Goal: Obtain resource: Obtain resource

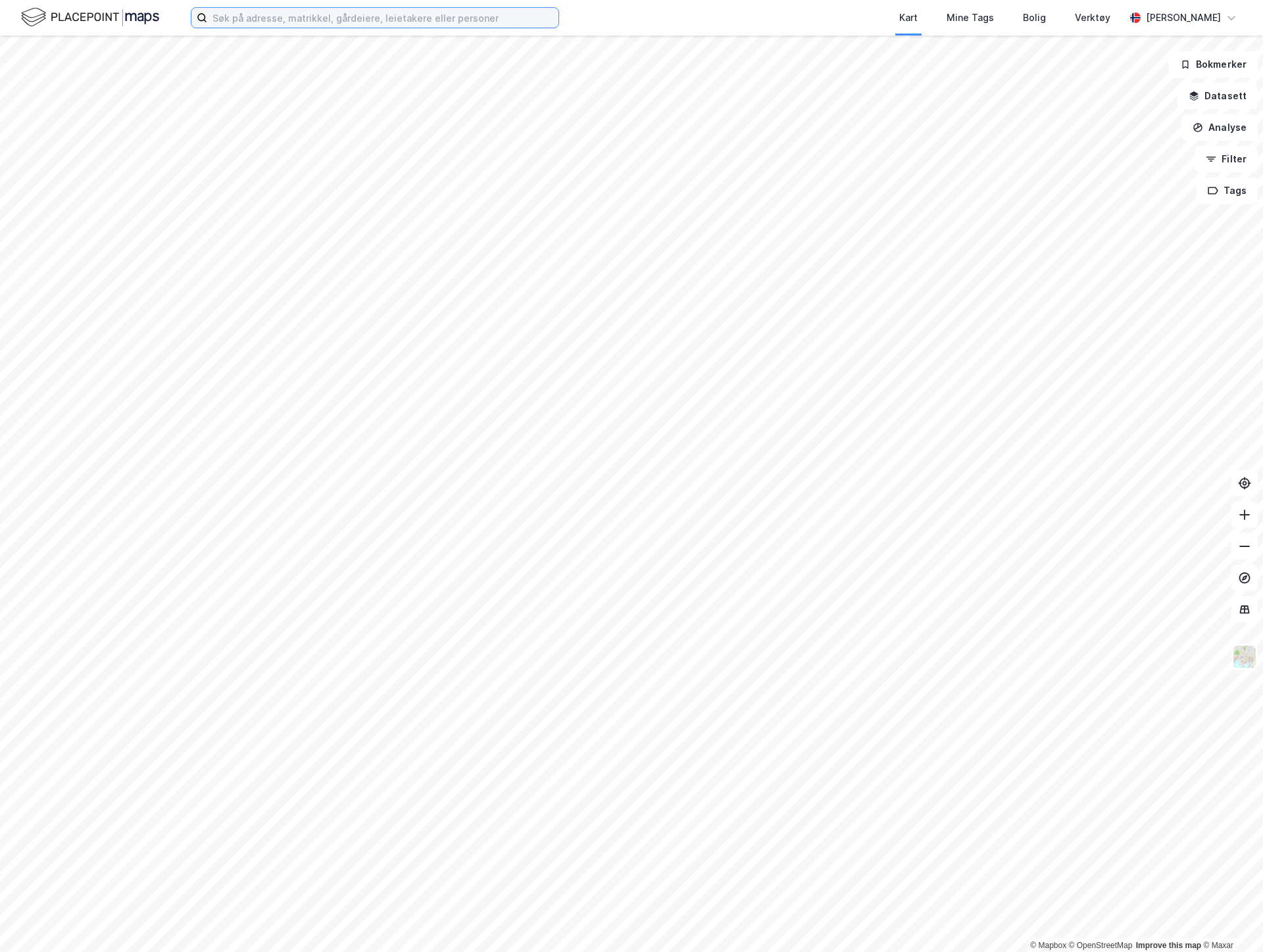
click at [351, 27] on input at bounding box center [382, 18] width 351 height 20
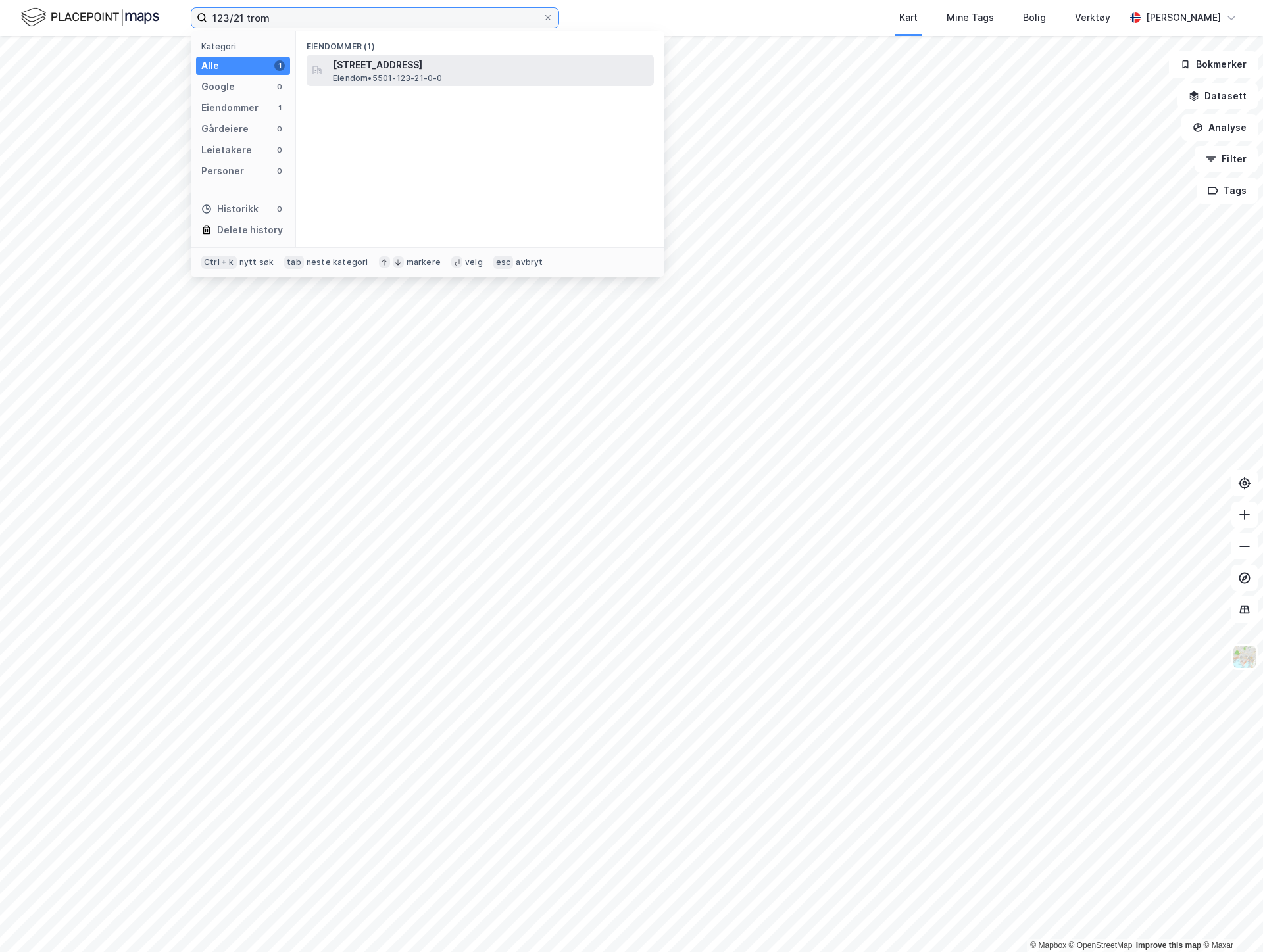
type input "123/21 trom"
click at [474, 54] on div "Stakkevollvegen 21, 9010, TROMSØ, TROMSØ Eiendom • 5501-123-21-0-0" at bounding box center [480, 70] width 348 height 31
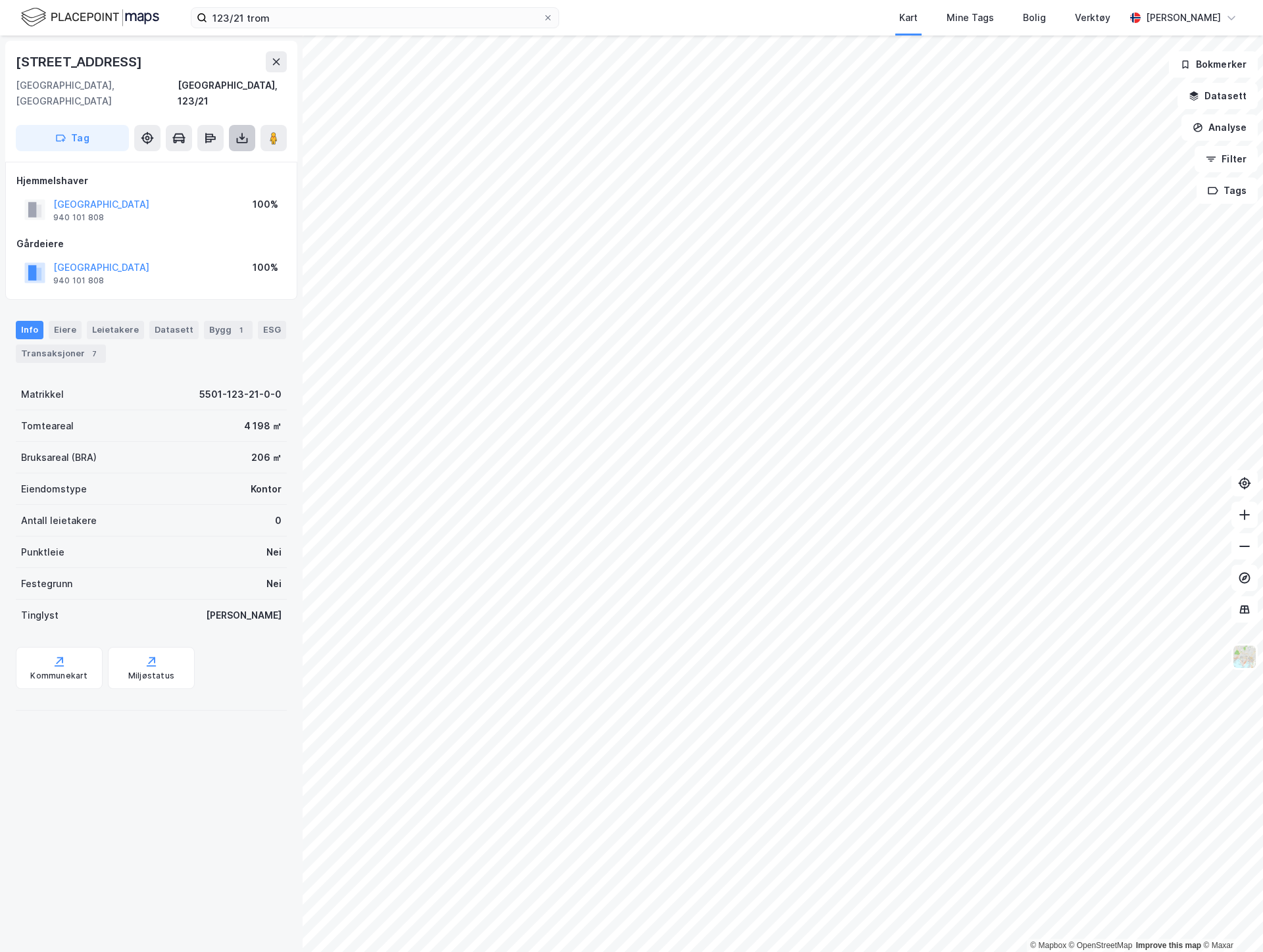
click at [237, 131] on icon at bounding box center [242, 138] width 13 height 13
drag, startPoint x: 277, startPoint y: 379, endPoint x: 179, endPoint y: 380, distance: 98.0
click at [179, 380] on div "[STREET_ADDRESS], 123/21 Tag Hjemmelshaver [GEOGRAPHIC_DATA] 940 101 808 100% G…" at bounding box center [151, 494] width 302 height 916
copy div "5501-123-21-0-0"
click at [1111, 17] on div "Verktøy" at bounding box center [1093, 17] width 36 height 16
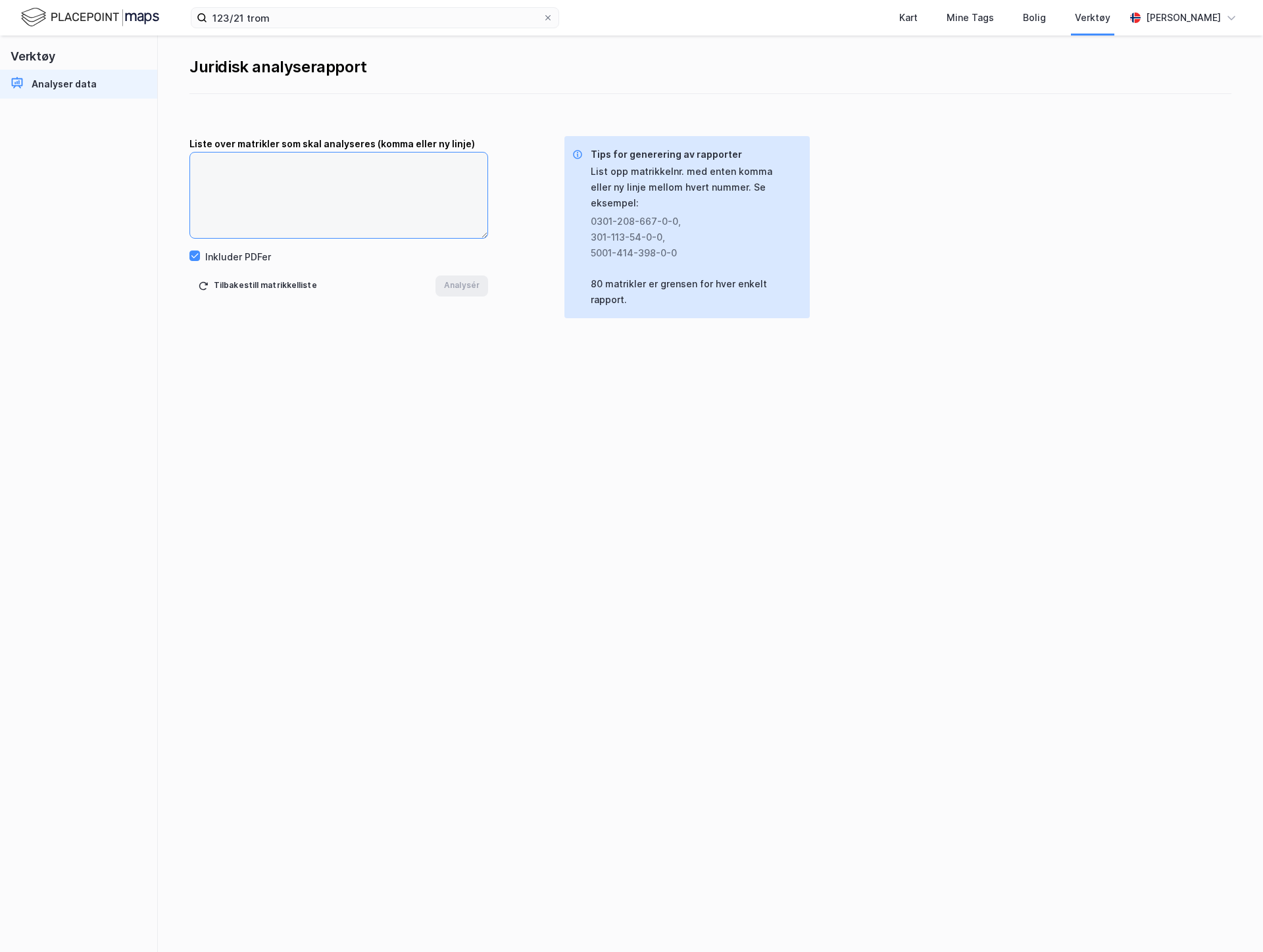
click at [326, 206] on textarea at bounding box center [339, 196] width 297 height 86
click at [192, 252] on icon at bounding box center [194, 255] width 9 height 9
click at [305, 181] on textarea at bounding box center [339, 196] width 297 height 86
paste textarea "5501-123-21-0-0"
type textarea "5501-123-21-0-0"
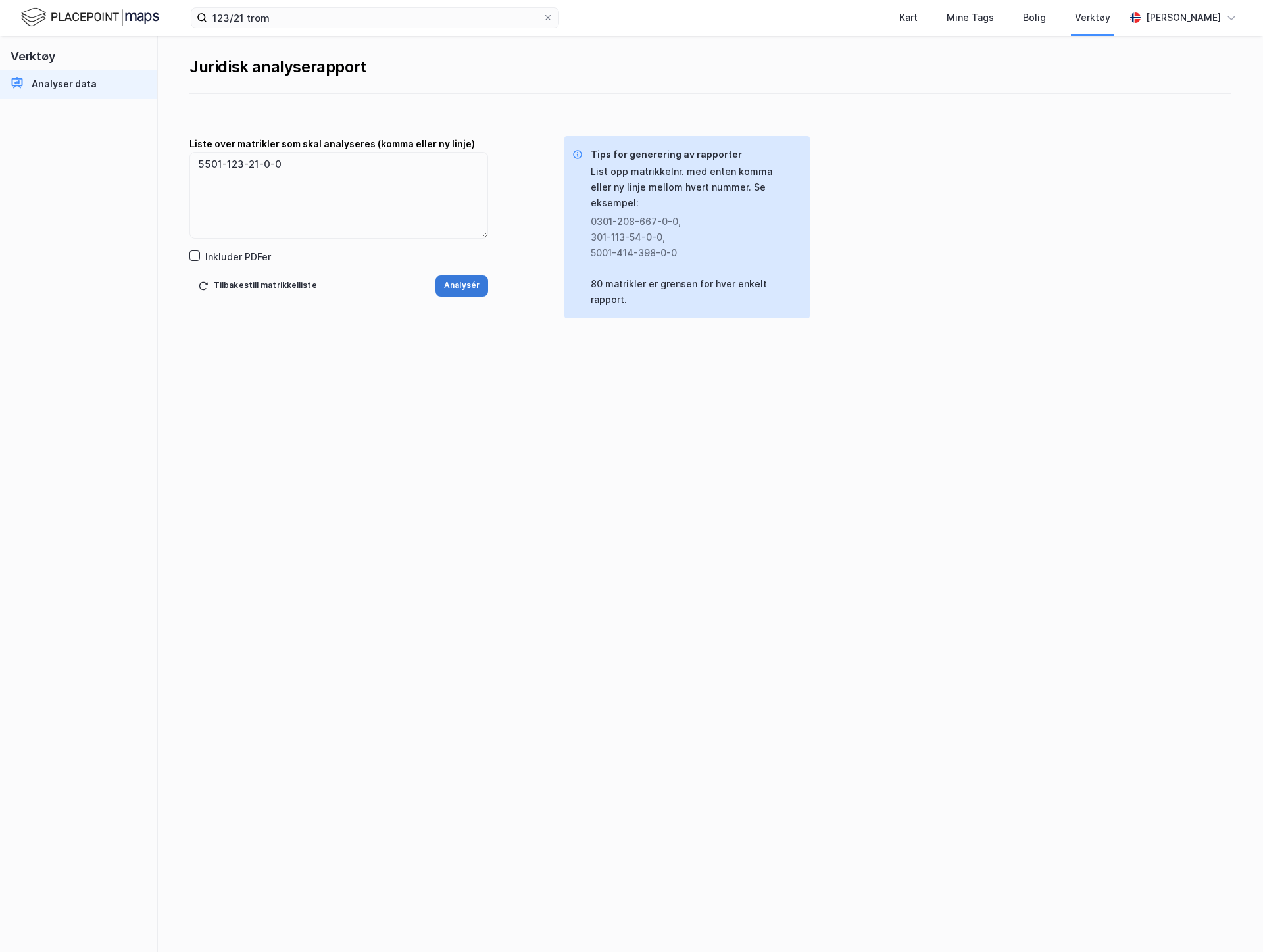
click at [468, 281] on button "Analysér" at bounding box center [462, 286] width 53 height 21
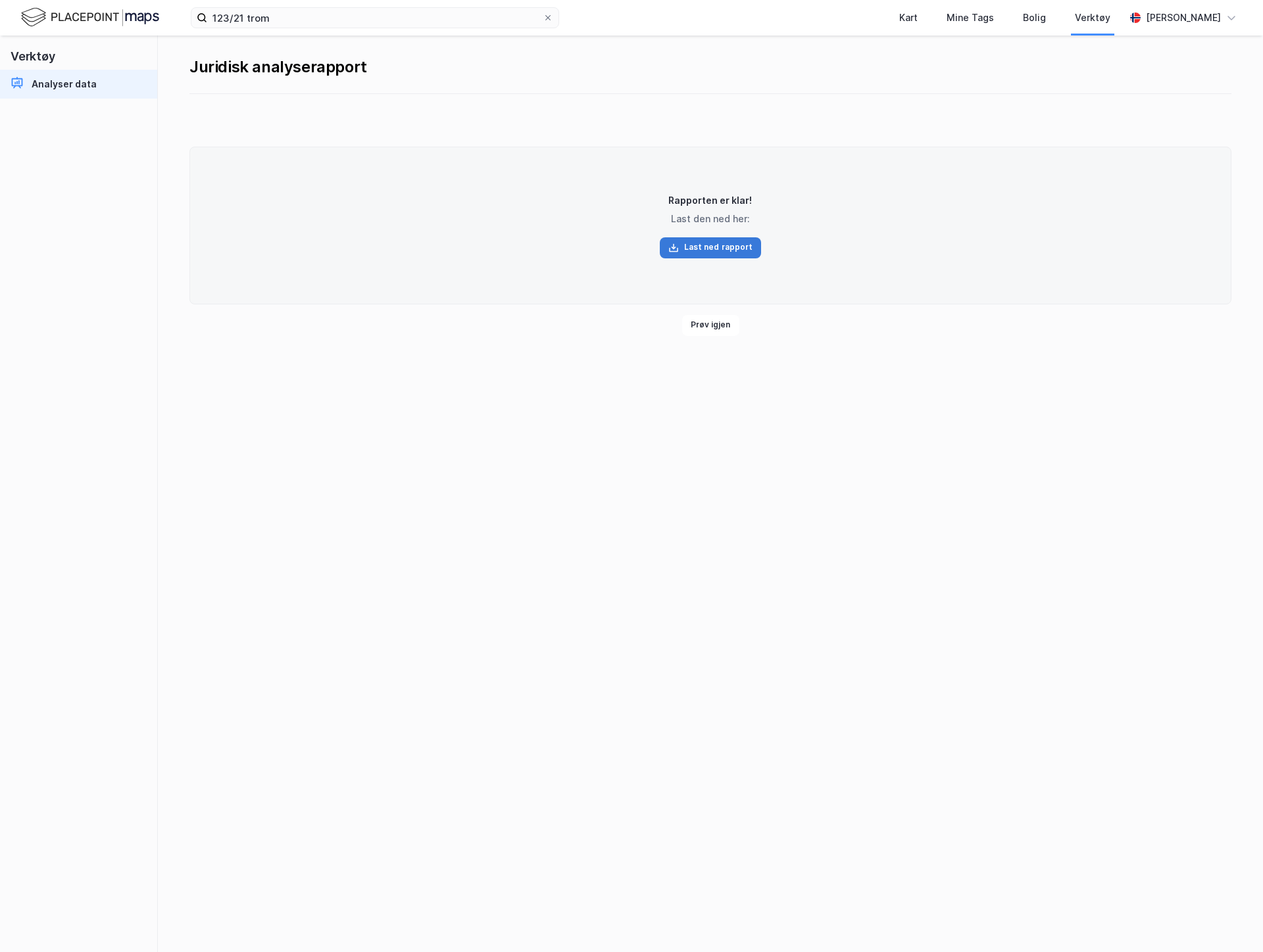
click at [707, 240] on button "Last ned rapport" at bounding box center [710, 248] width 102 height 21
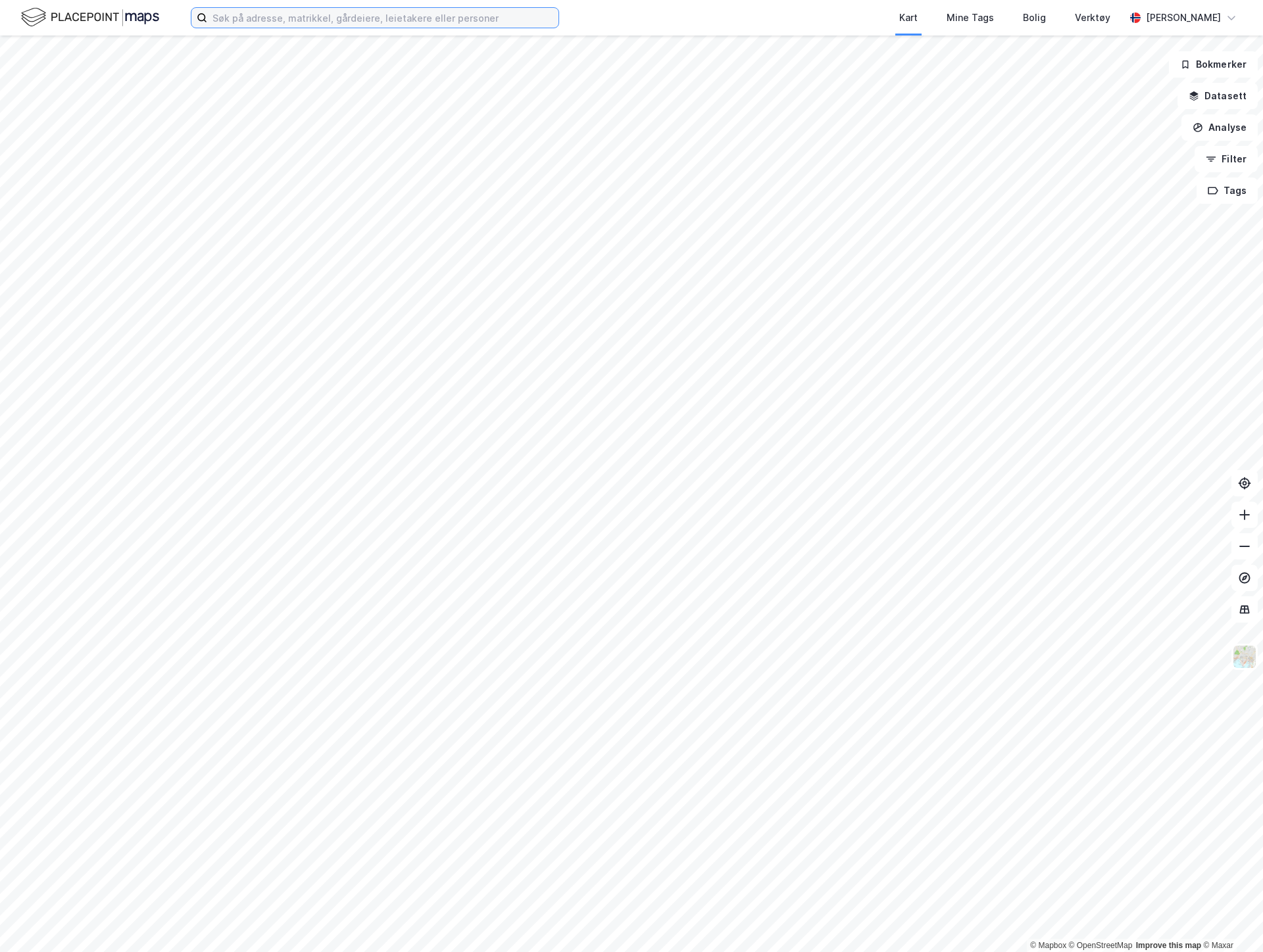
click at [226, 21] on input at bounding box center [382, 18] width 351 height 20
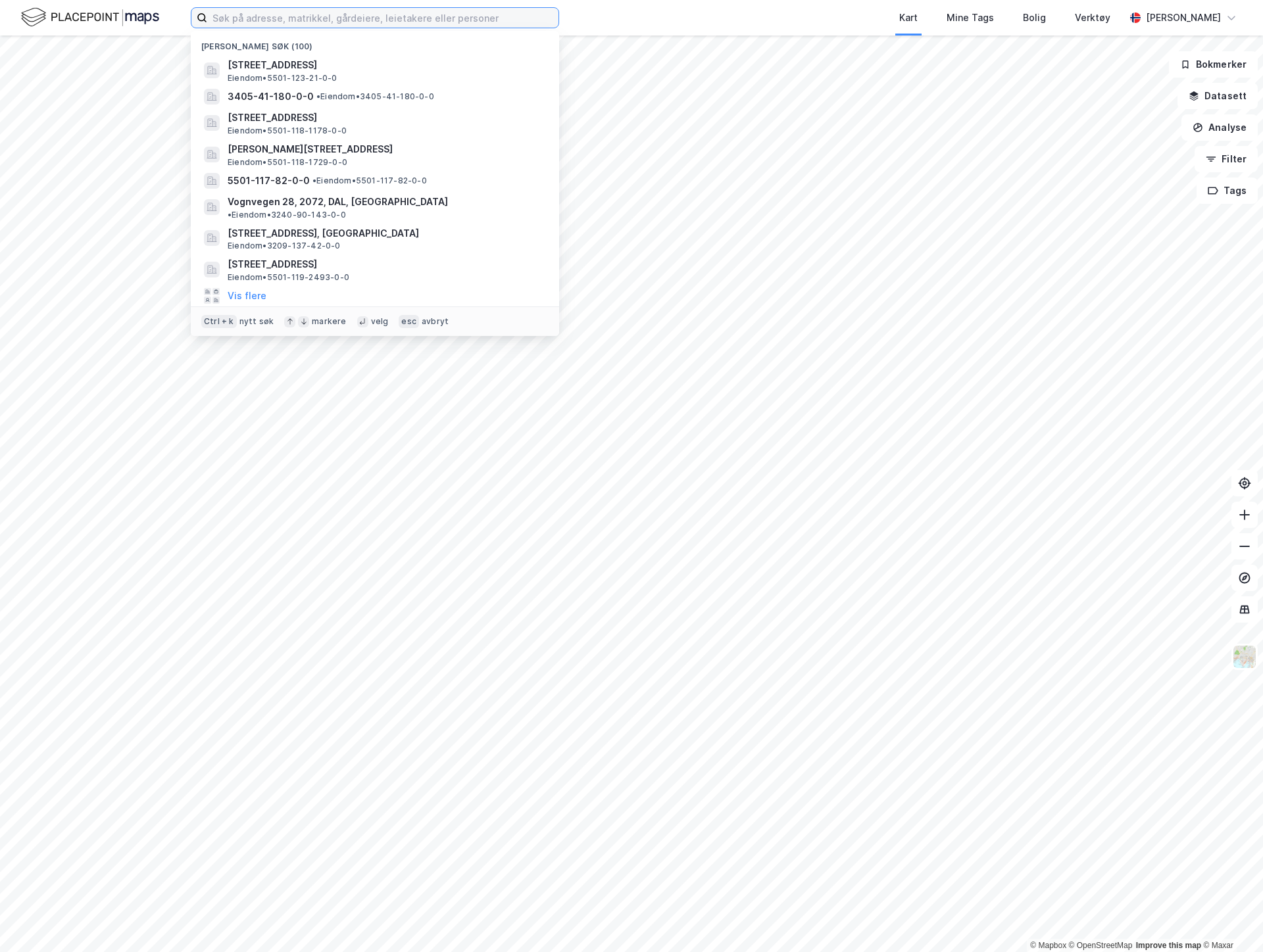
paste input "5501-123-21-0-0"
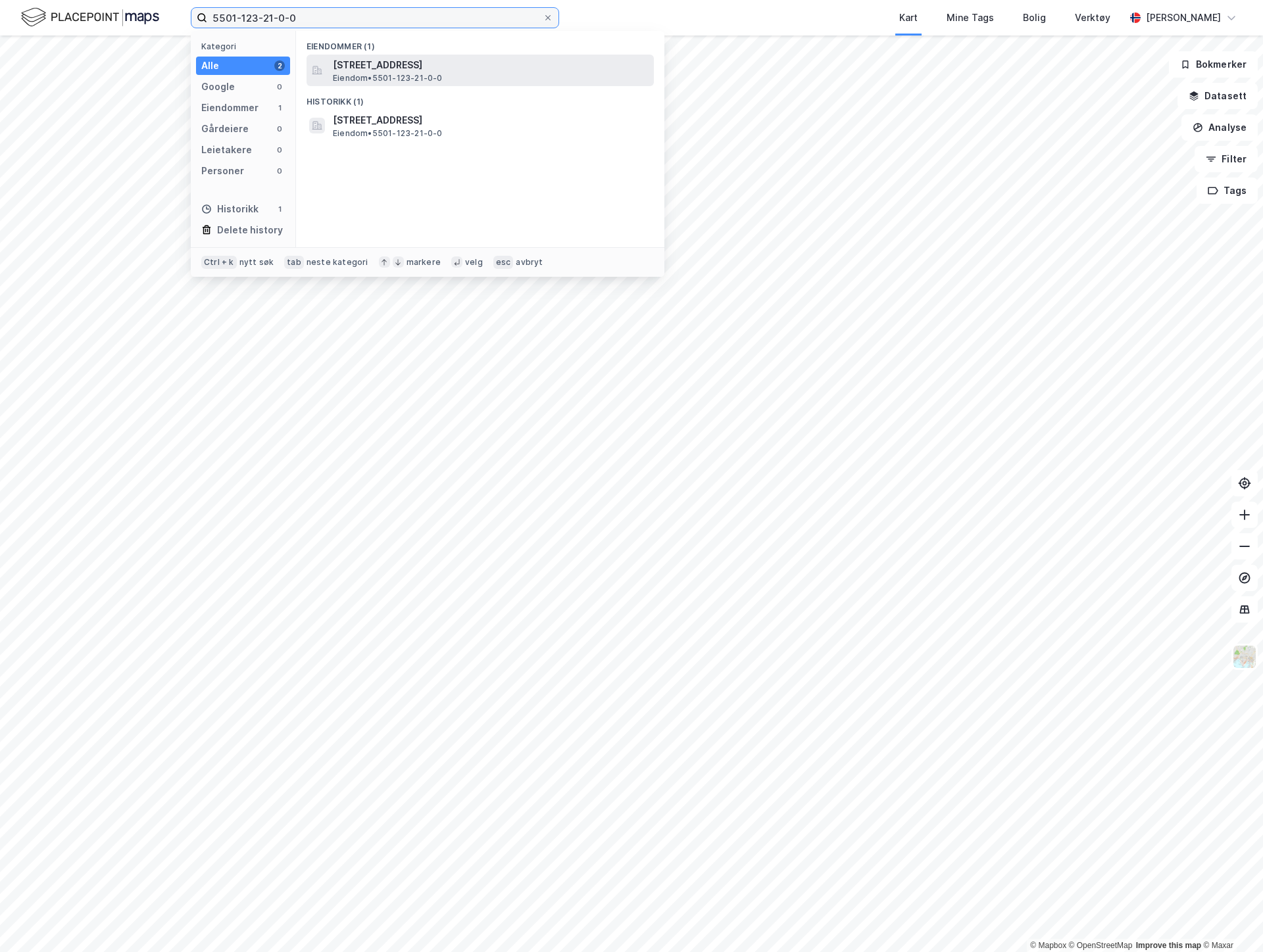
type input "5501-123-21-0-0"
click at [354, 68] on span "[STREET_ADDRESS]" at bounding box center [491, 64] width 316 height 16
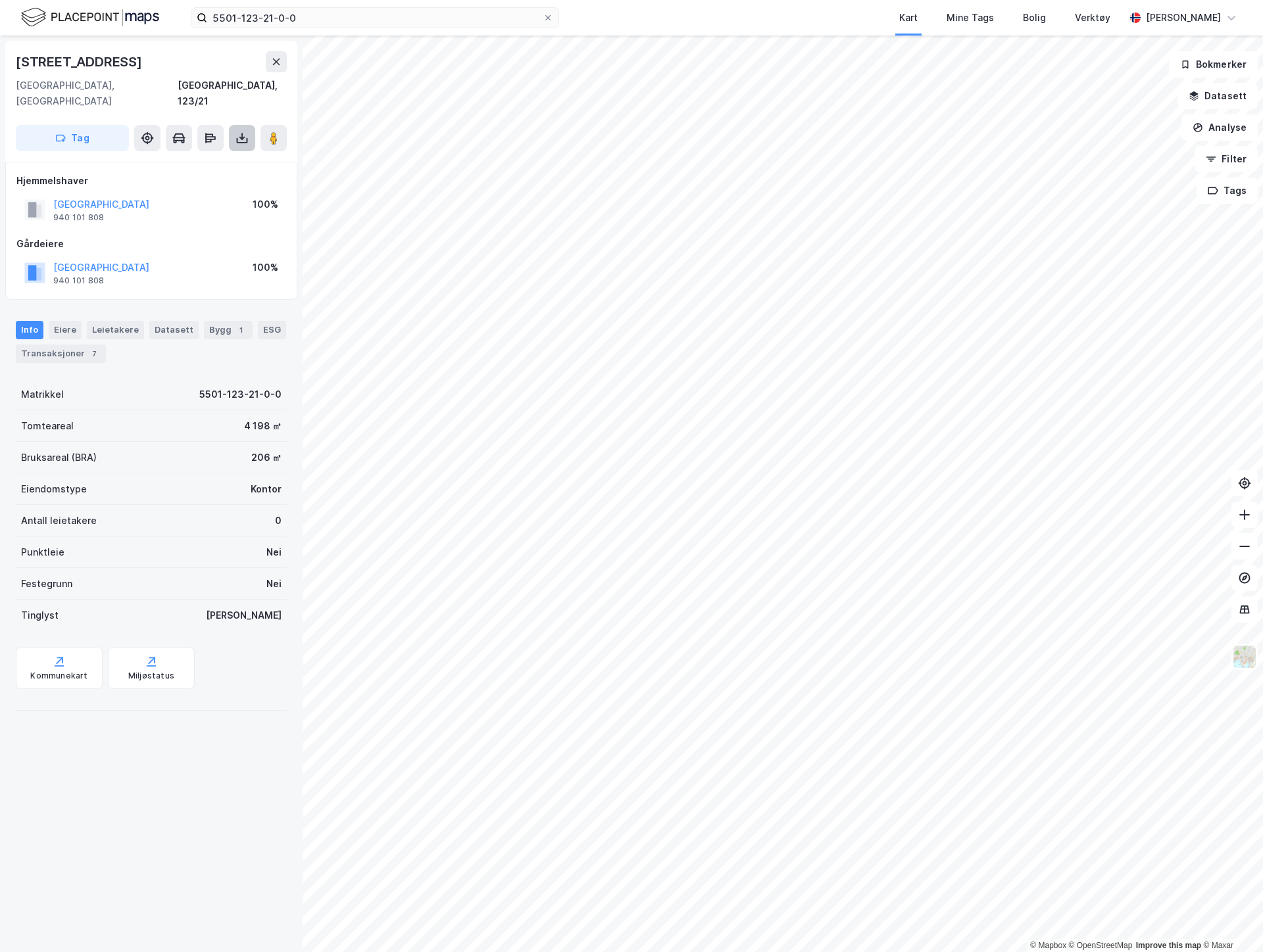
click at [244, 138] on icon at bounding box center [243, 140] width 12 height 5
click at [211, 154] on div "Last ned grunnbok" at bounding box center [185, 163] width 140 height 21
click at [126, 743] on div "[STREET_ADDRESS], 123/21 Tag Hjemmelshaver [GEOGRAPHIC_DATA] 940 101 808 100% G…" at bounding box center [151, 494] width 302 height 916
